Goal: Find specific page/section: Find specific page/section

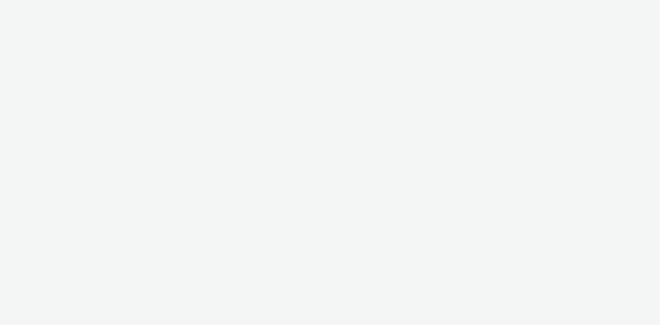
select select "42ef742e-5718-4200-a8af-86c561a1b100"
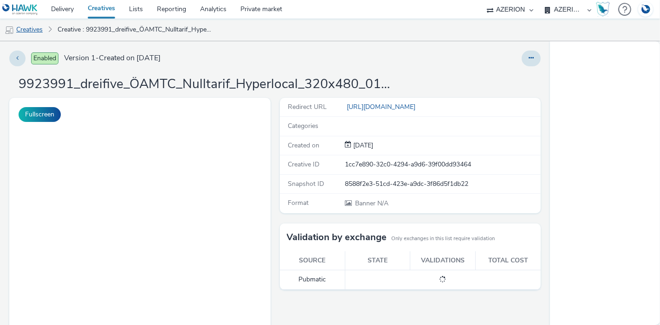
click at [21, 30] on link "Creatives" at bounding box center [23, 30] width 47 height 22
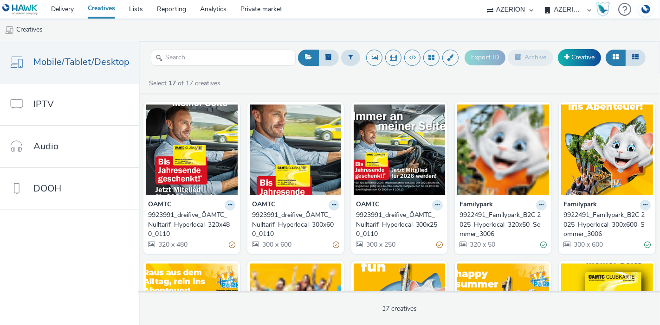
click at [178, 212] on div "9923991_dreifive_ÖAMTC_Nulltarif_Hyperlocal_320x480_0110" at bounding box center [189, 225] width 83 height 28
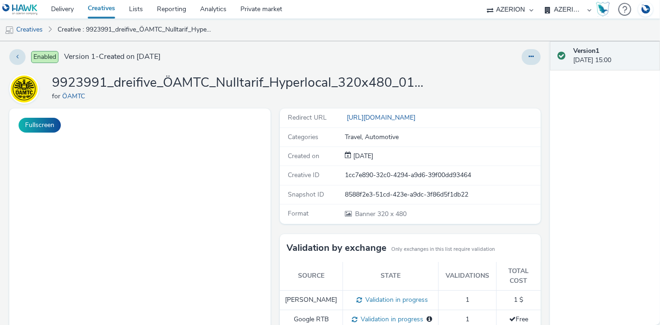
scroll to position [1, 0]
click at [28, 32] on link "Creatives" at bounding box center [23, 30] width 47 height 22
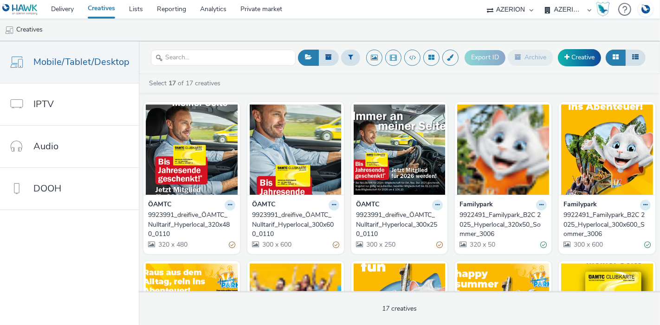
click at [487, 222] on div "9922491_Familypark_B2C 2025_Hyperlocal_320x50_Sommer_3006" at bounding box center [500, 225] width 83 height 28
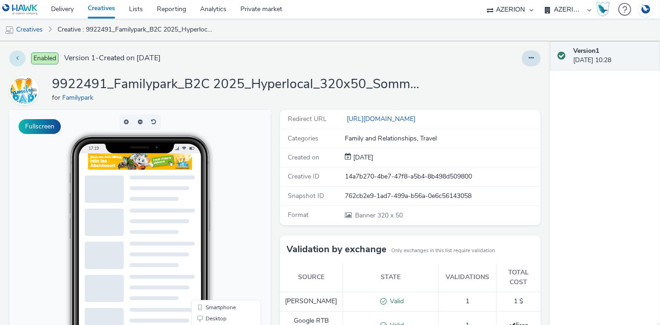
click at [15, 58] on button at bounding box center [17, 59] width 16 height 16
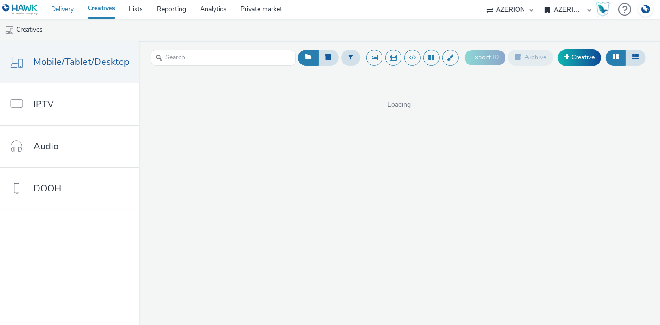
click at [55, 13] on link "Delivery" at bounding box center [62, 9] width 37 height 19
